Goal: Information Seeking & Learning: Find specific fact

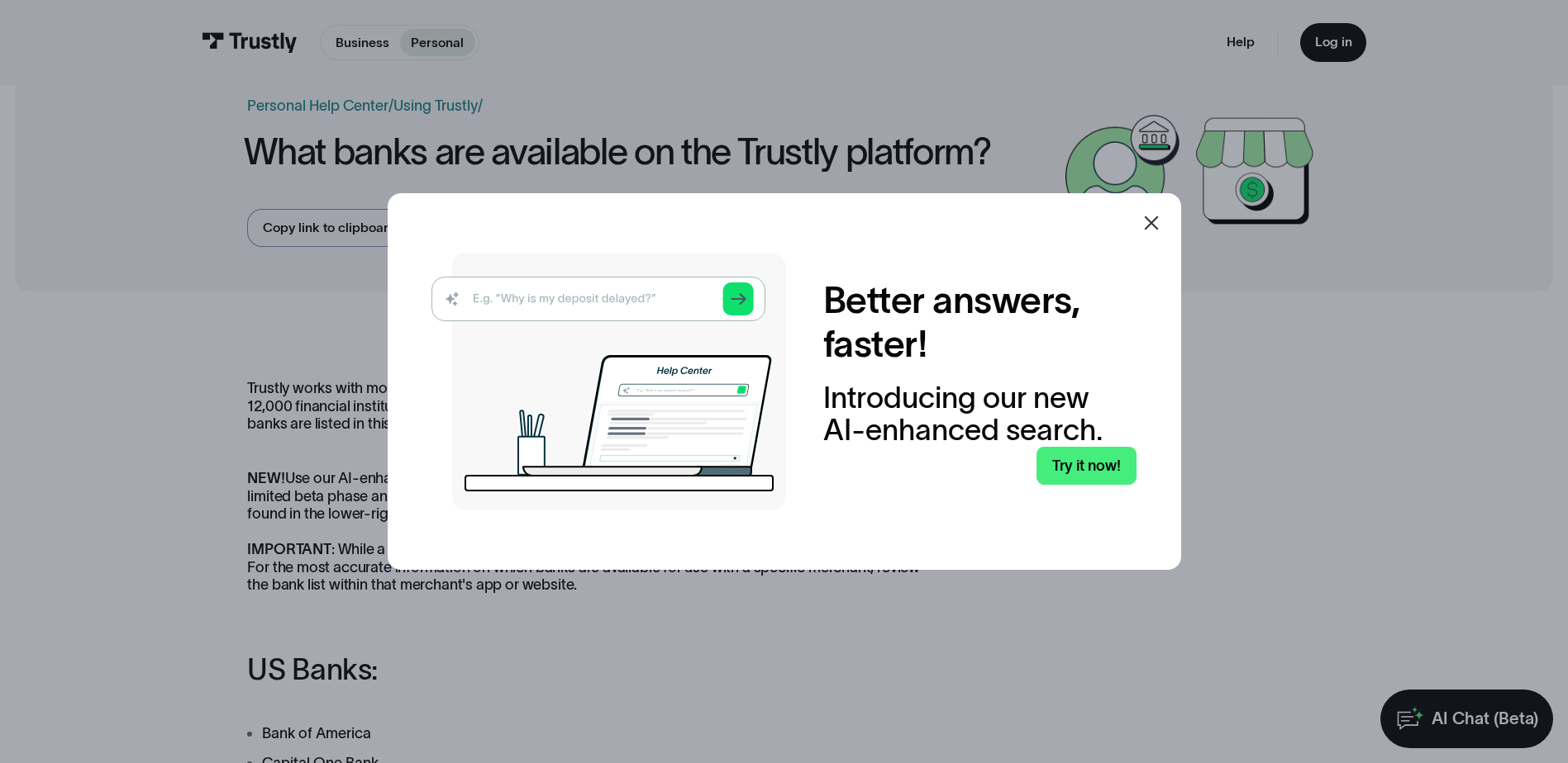
click at [577, 297] on img at bounding box center [608, 382] width 354 height 258
click at [1098, 469] on link "Try it now!" at bounding box center [1085, 466] width 100 height 39
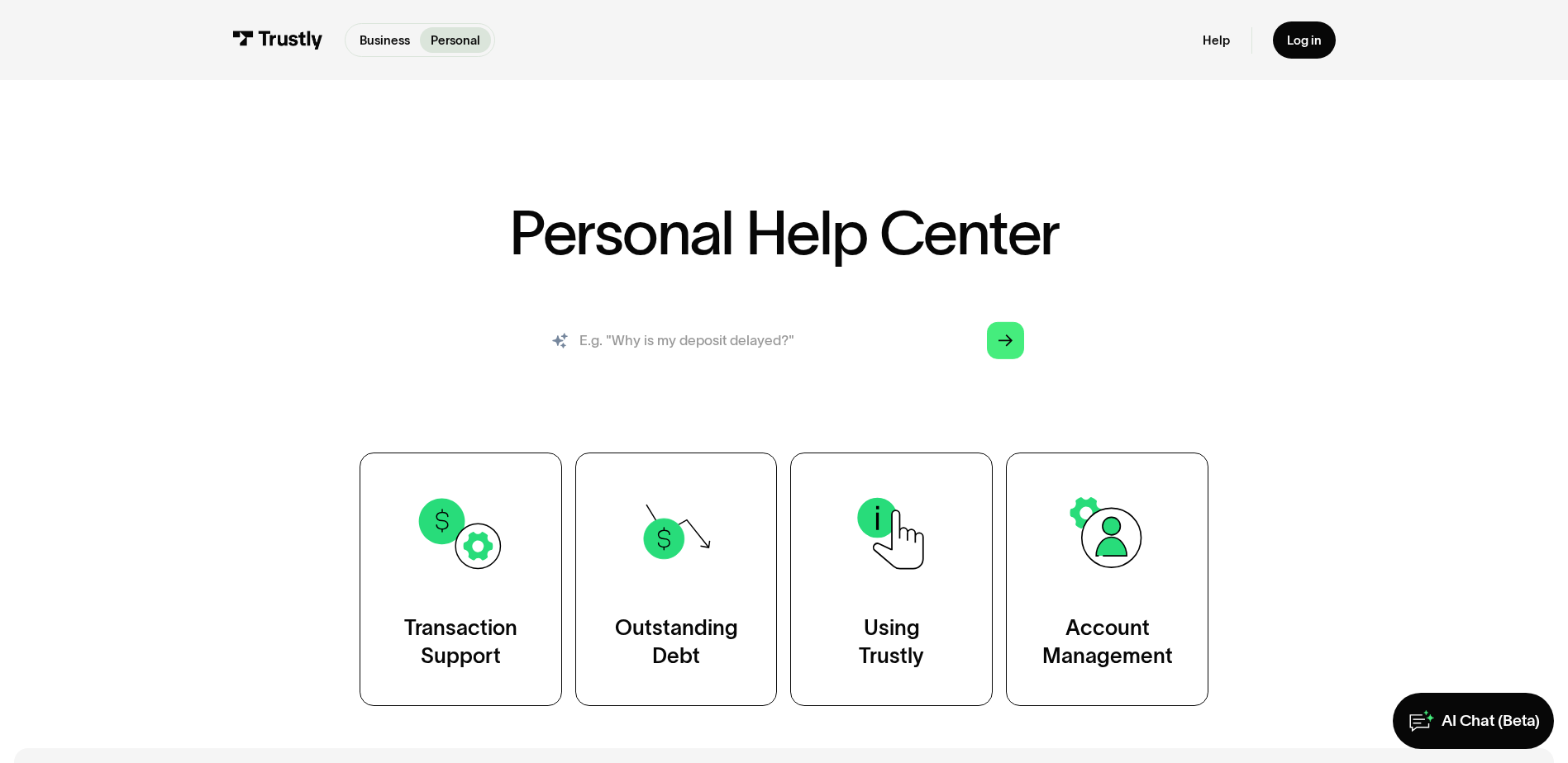
click at [639, 335] on input "search" at bounding box center [784, 341] width 508 height 56
type input "is german american state bank available"
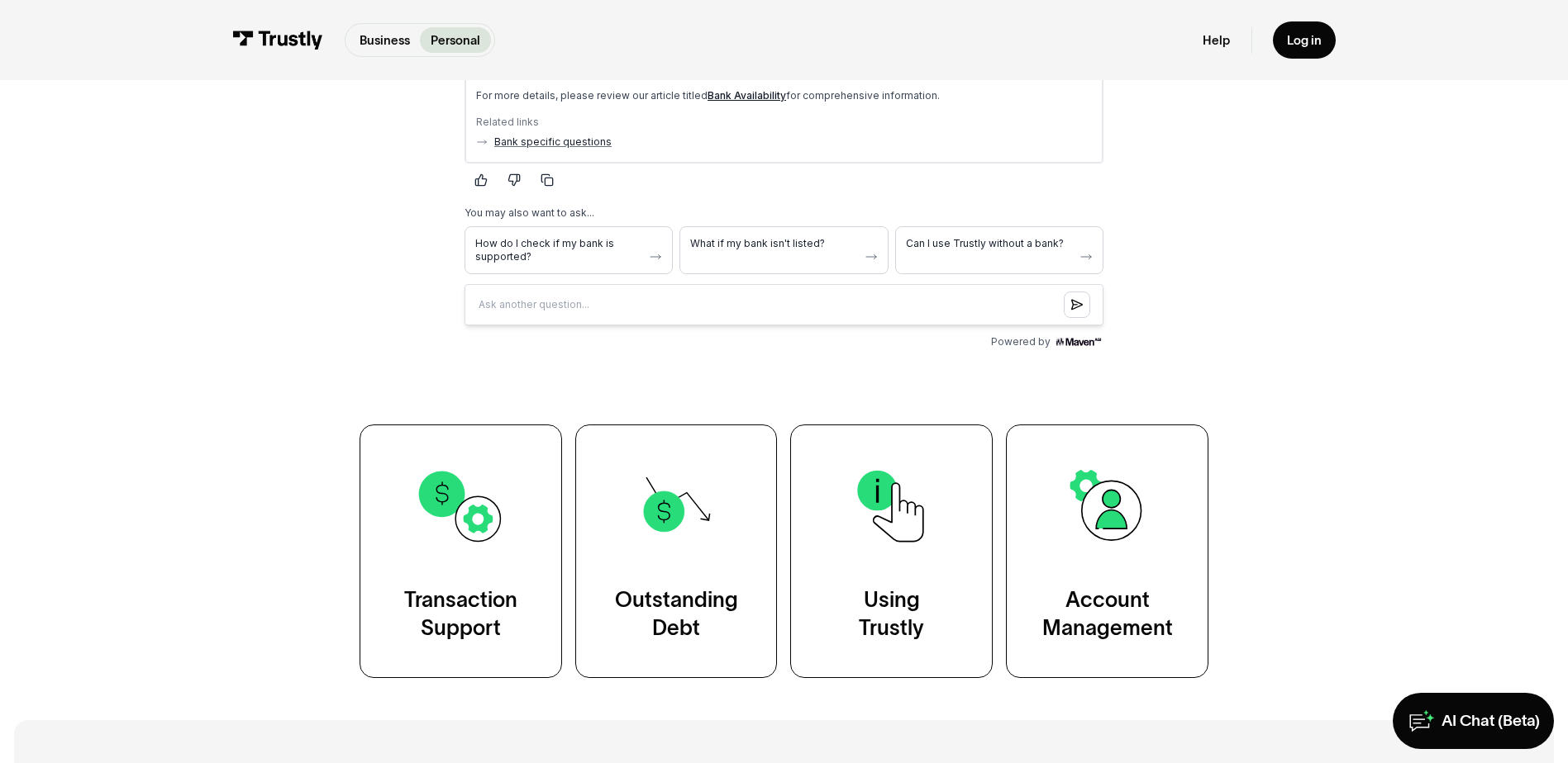
scroll to position [330, 0]
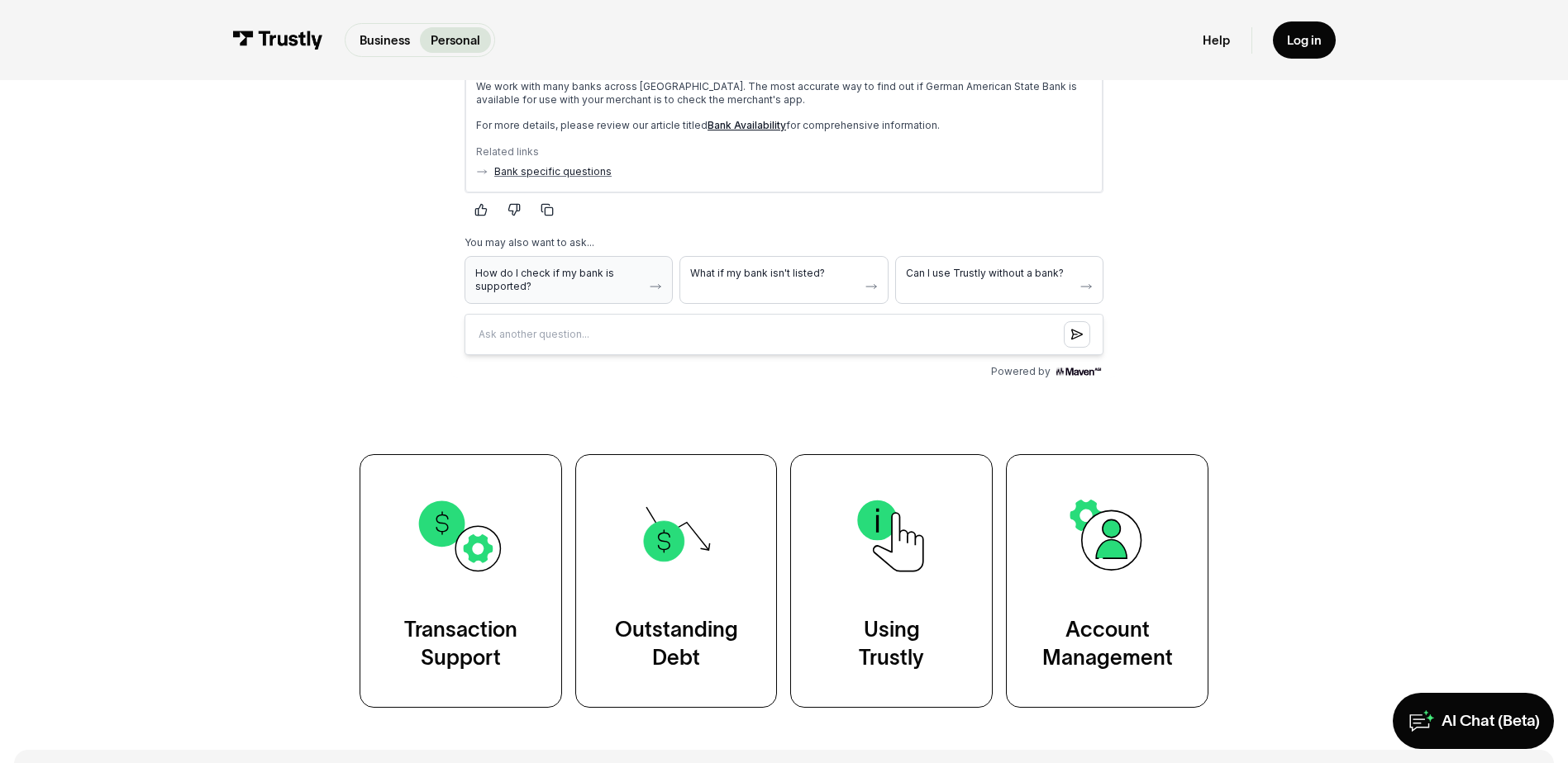
click at [536, 275] on span "How do I check if my bank is supported?" at bounding box center [558, 280] width 167 height 26
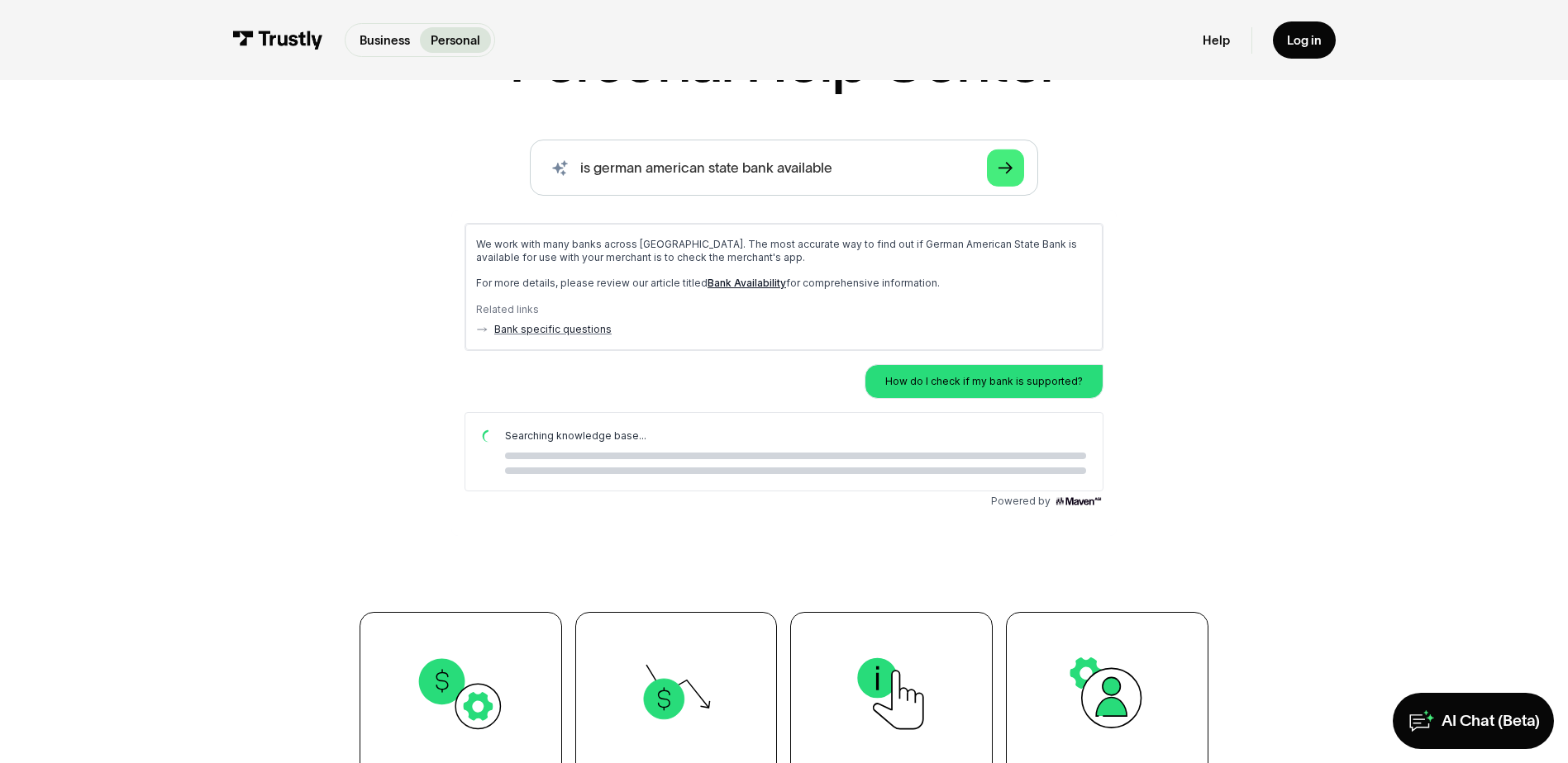
scroll to position [165, 0]
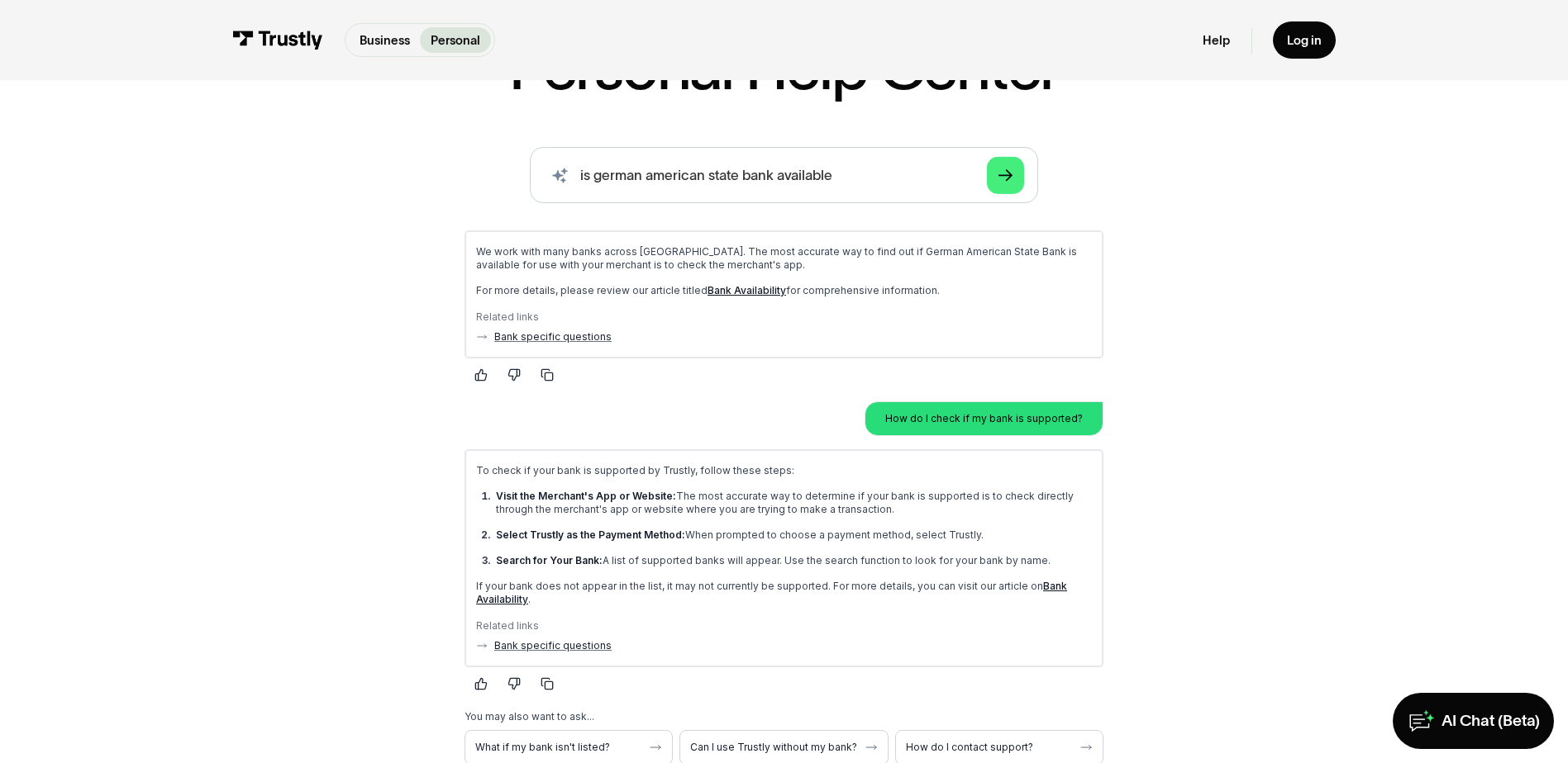
click at [1042, 589] on link "Bank Availability" at bounding box center [770, 593] width 591 height 25
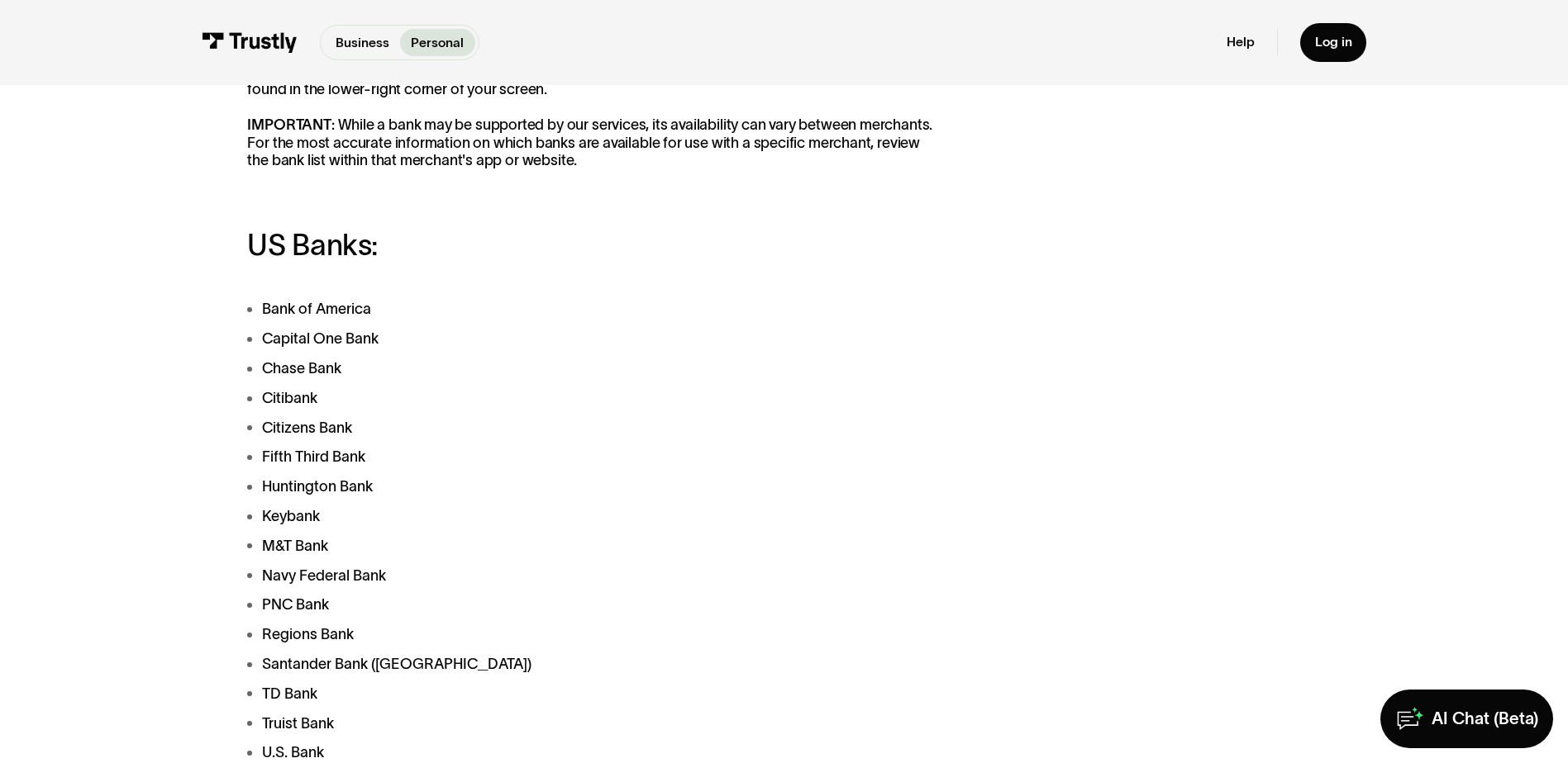
scroll to position [496, 0]
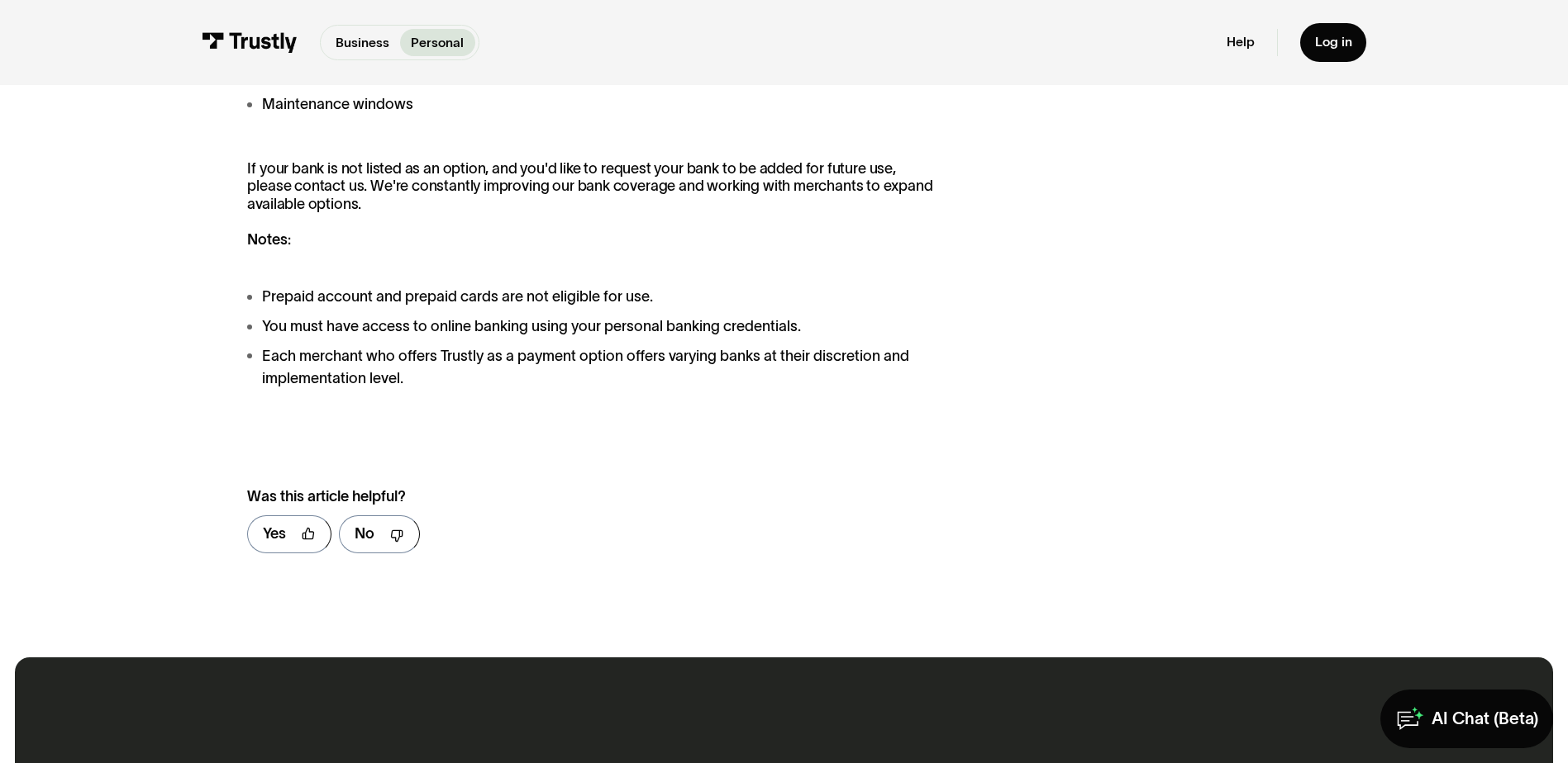
scroll to position [1652, 0]
